Goal: Task Accomplishment & Management: Manage account settings

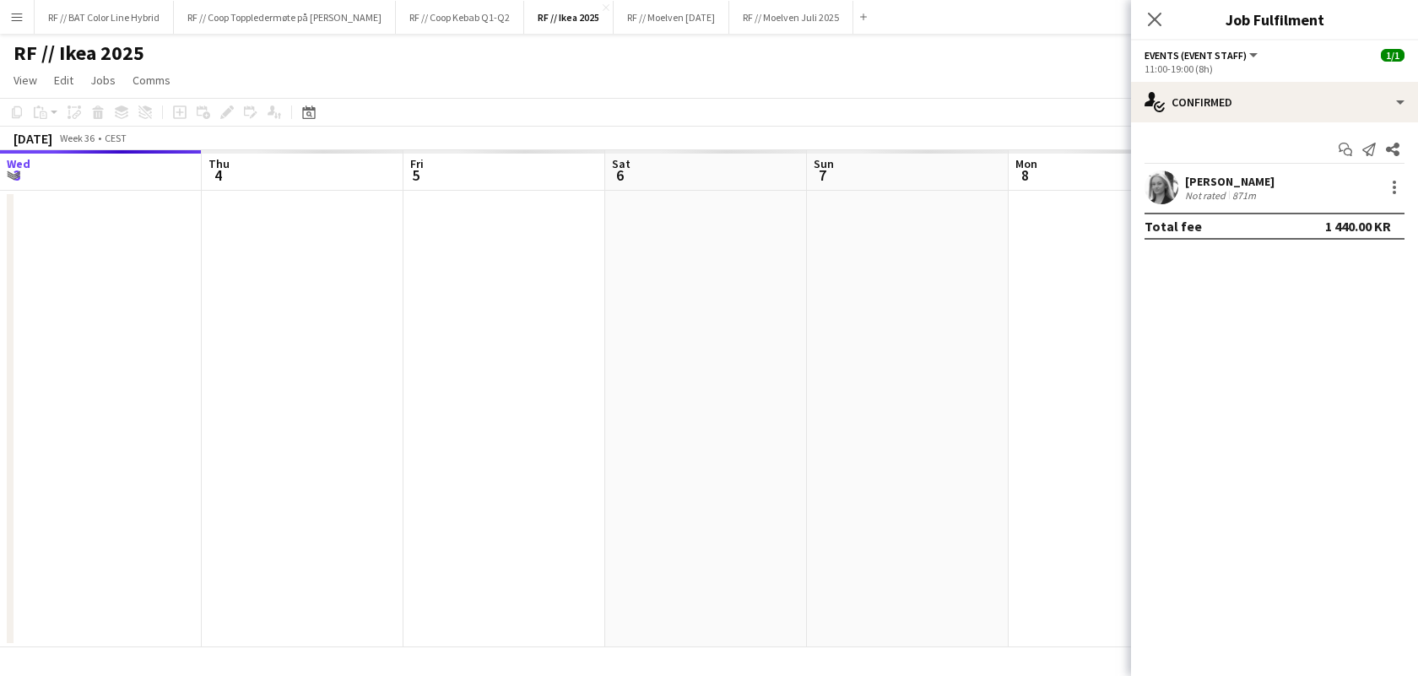
scroll to position [0, 771]
click at [782, 290] on app-date-cell at bounding box center [742, 419] width 202 height 457
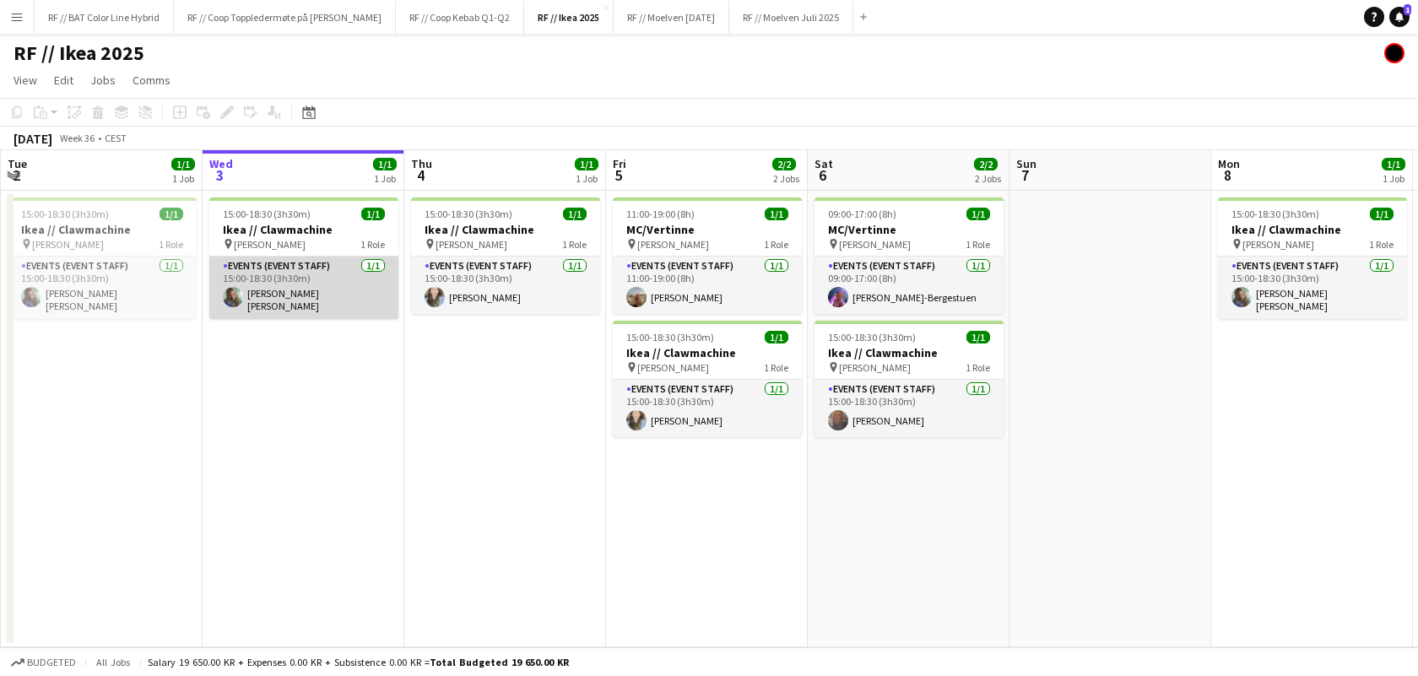
click at [230, 301] on app-user-avatar at bounding box center [233, 297] width 20 height 20
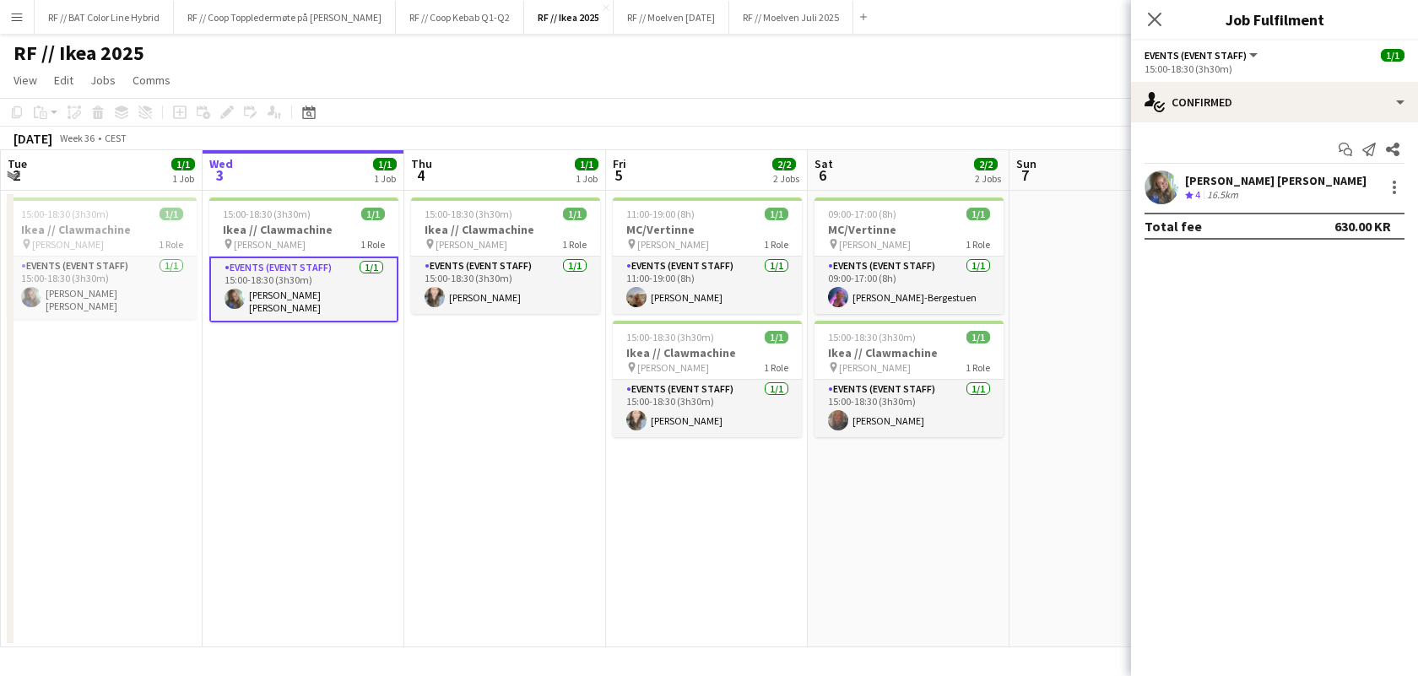
click at [1167, 185] on app-user-avatar at bounding box center [1162, 187] width 34 height 34
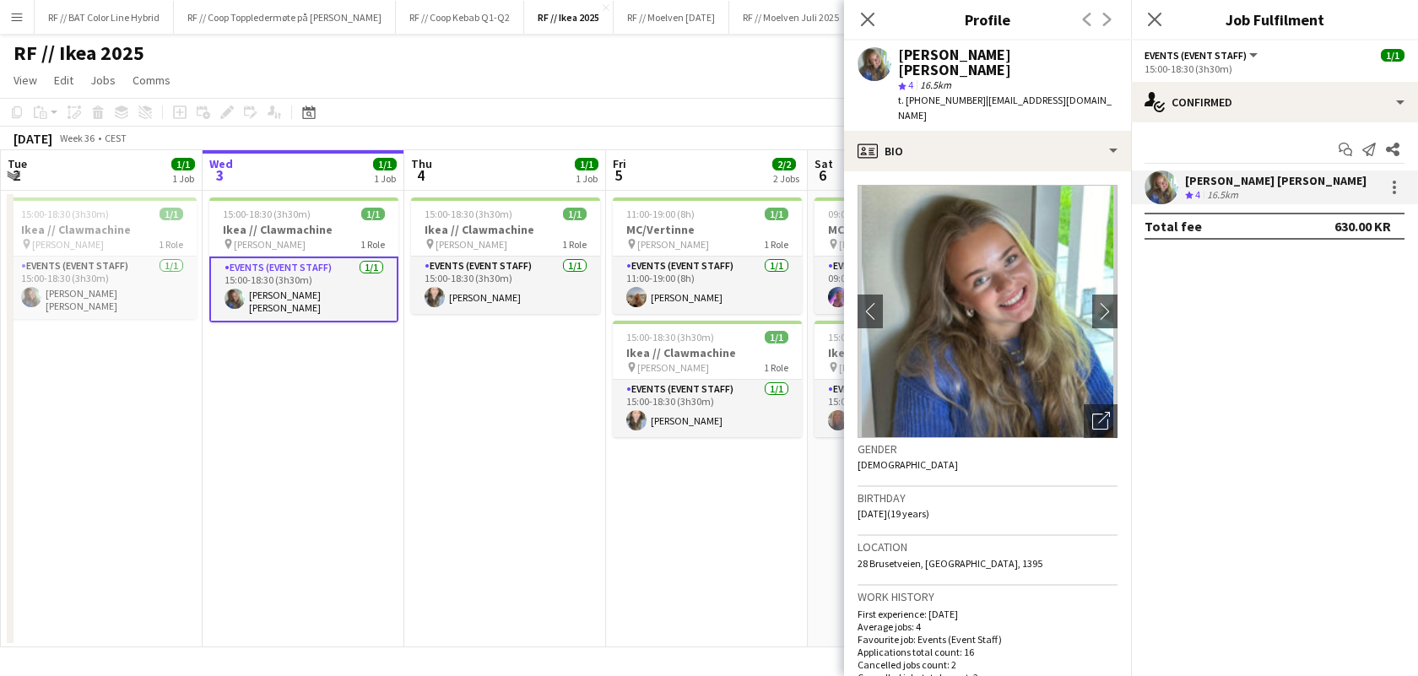
click at [701, 507] on app-date-cell "11:00-19:00 (8h) 1/1 MC/Vertinne pin IKEA KARL JOHAN 1 Role Events (Event Staff…" at bounding box center [707, 419] width 202 height 457
